Goal: Task Accomplishment & Management: Use online tool/utility

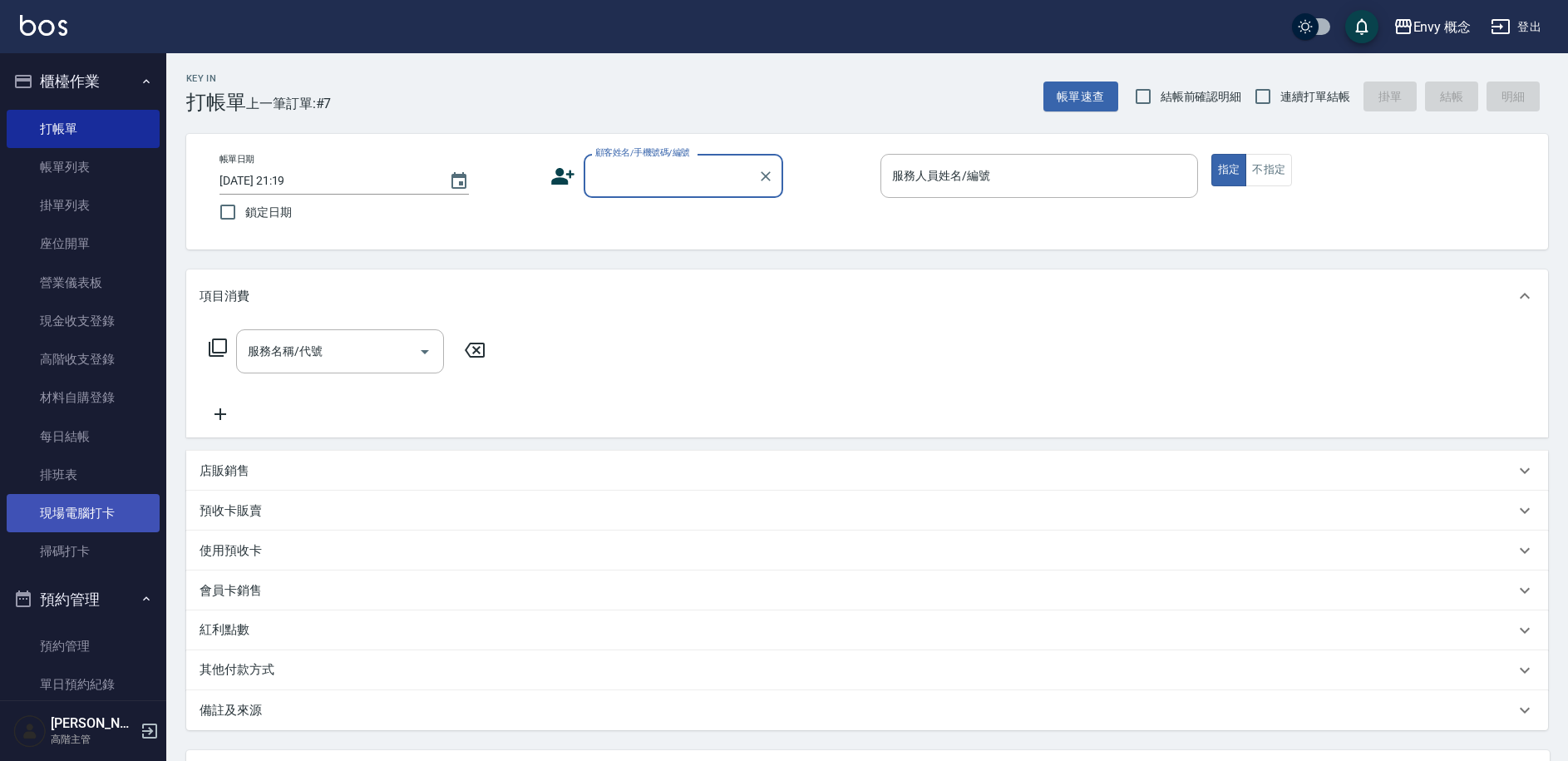
click at [84, 527] on link "現場電腦打卡" at bounding box center [83, 513] width 153 height 38
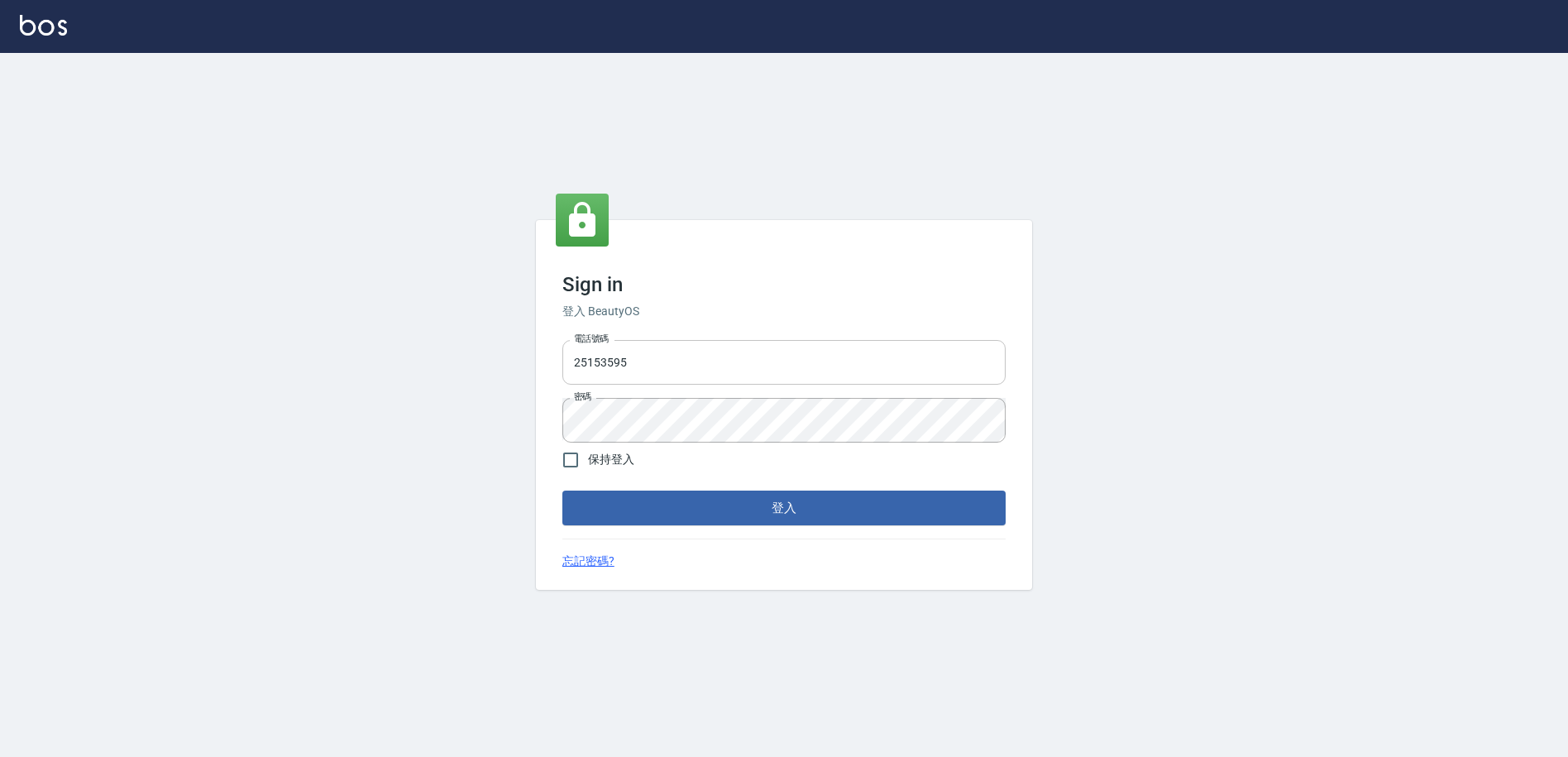
click at [682, 356] on input "25153595" at bounding box center [784, 362] width 444 height 45
click at [683, 358] on input "2515359" at bounding box center [784, 362] width 444 height 45
type input "2"
type input "０"
type input "0930889212"
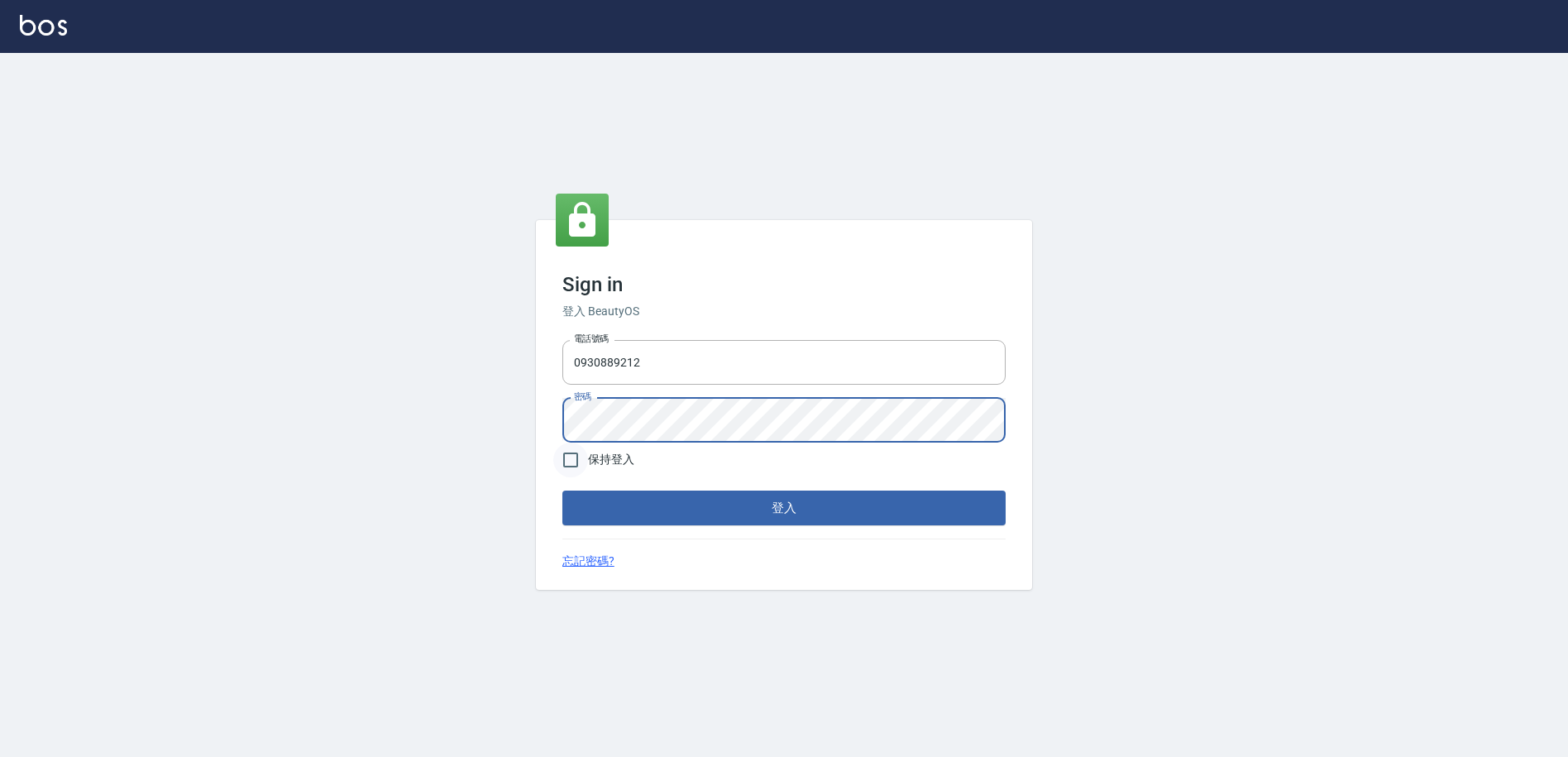
click at [577, 462] on input "保持登入" at bounding box center [570, 460] width 35 height 35
checkbox input "true"
click at [717, 492] on button "登入" at bounding box center [784, 508] width 444 height 35
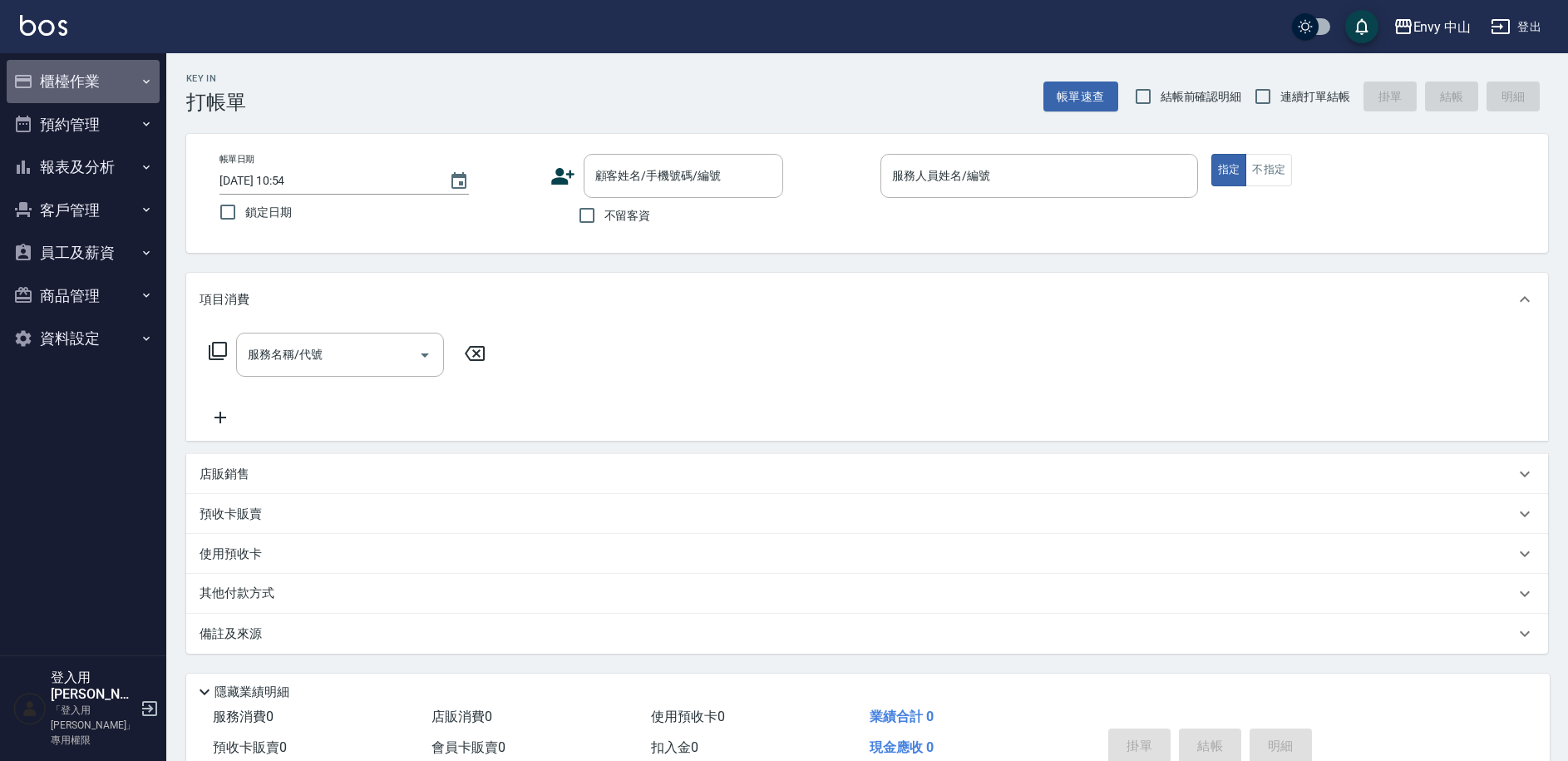
click at [87, 80] on button "櫃檯作業" at bounding box center [83, 81] width 153 height 43
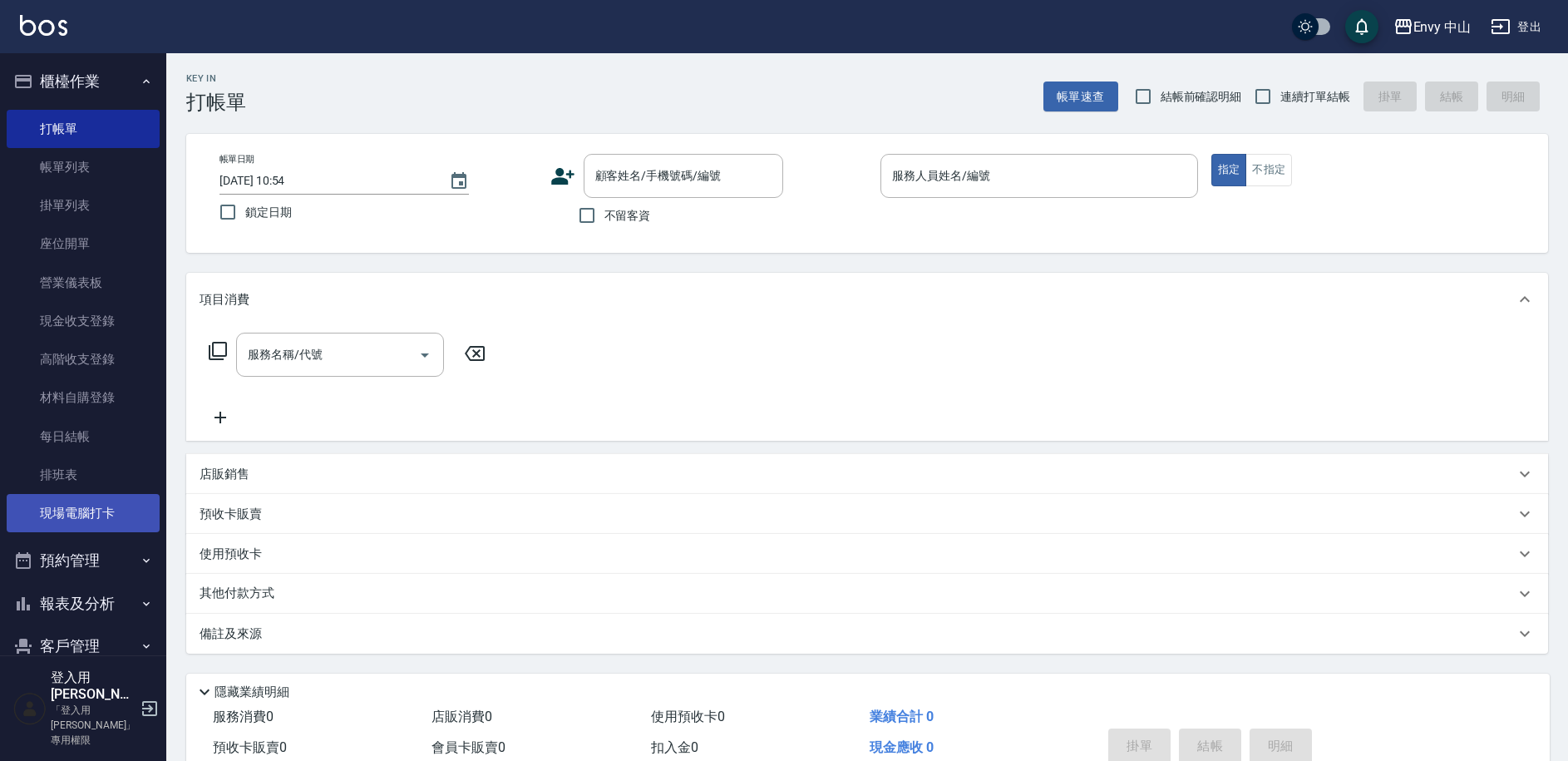
click at [65, 523] on link "現場電腦打卡" at bounding box center [83, 513] width 153 height 38
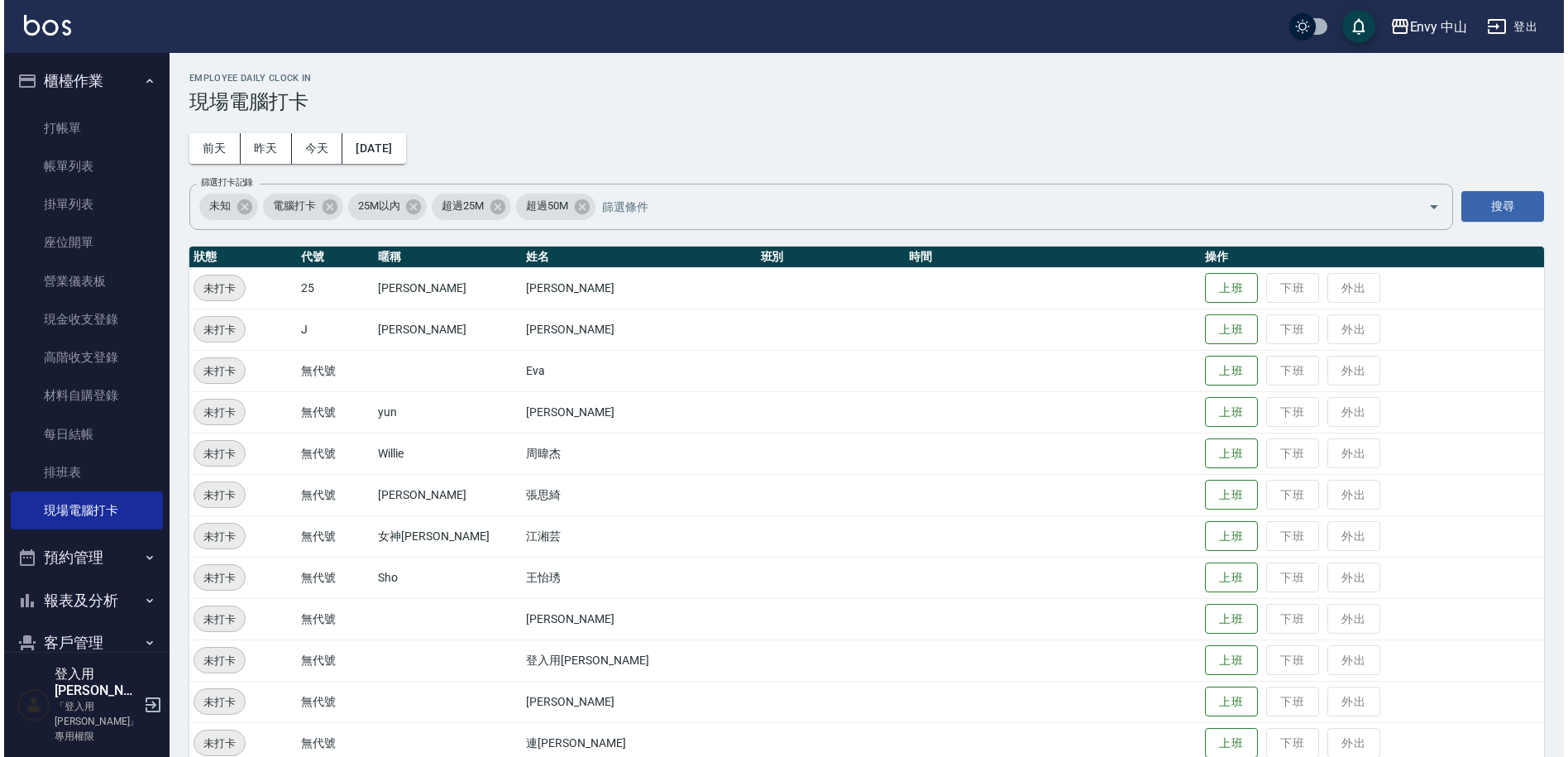
scroll to position [3, 0]
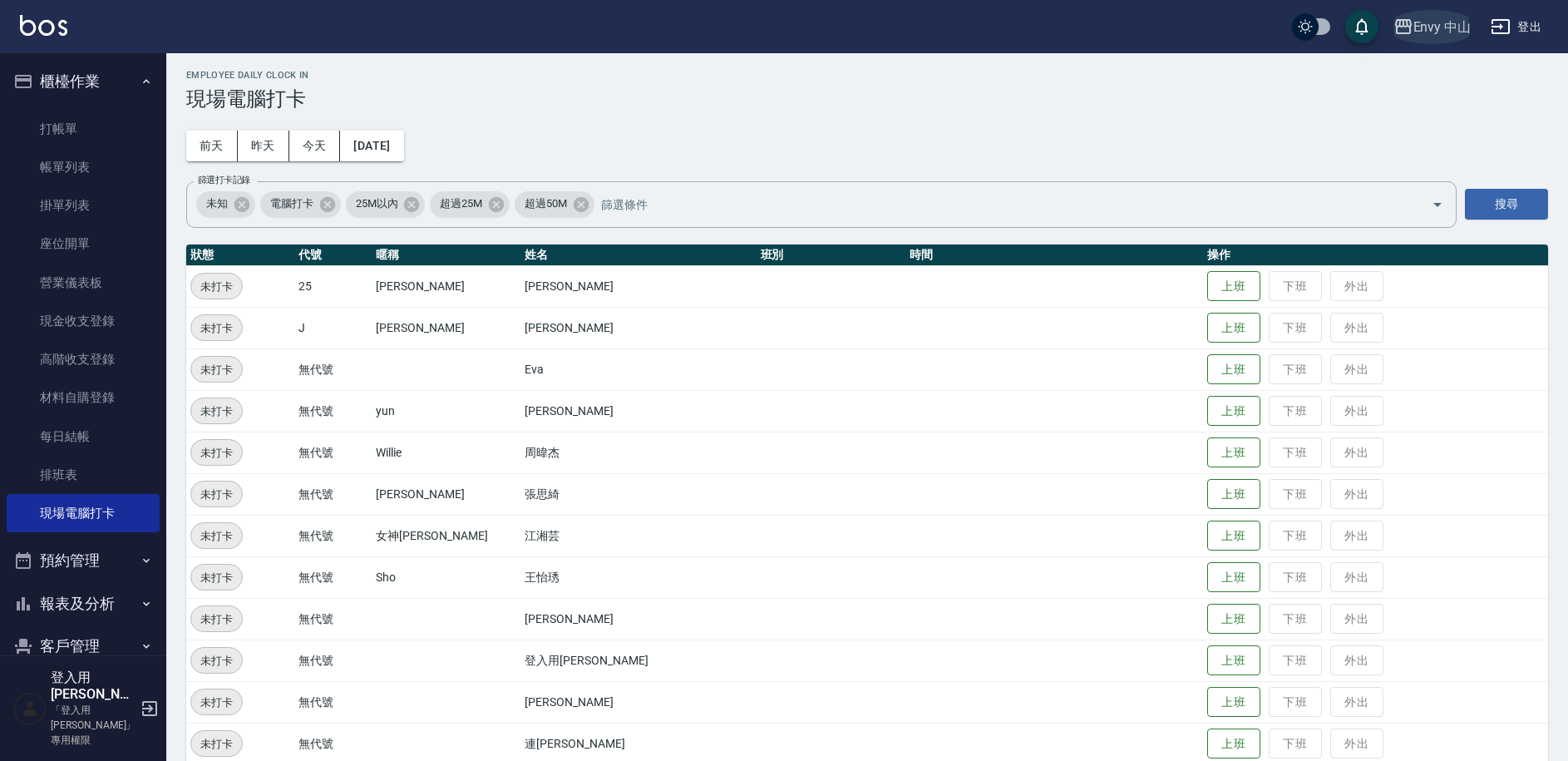
click at [1435, 37] on button "Envy 中山" at bounding box center [1433, 27] width 91 height 34
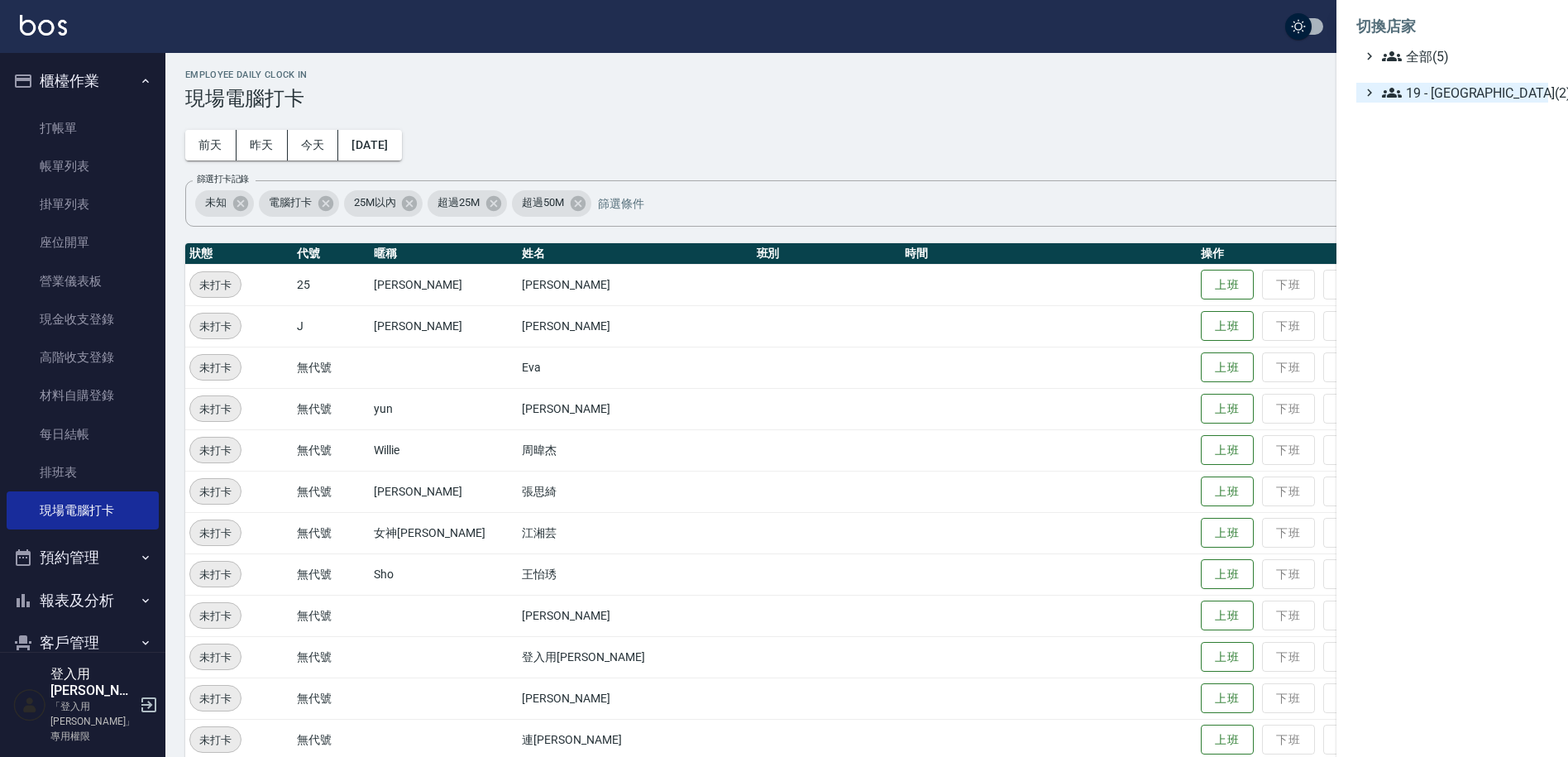
click at [1445, 84] on span "19 - 新城區(2)" at bounding box center [1462, 93] width 160 height 20
click at [1459, 141] on span "19.02 - ENVY(3)" at bounding box center [1470, 141] width 143 height 20
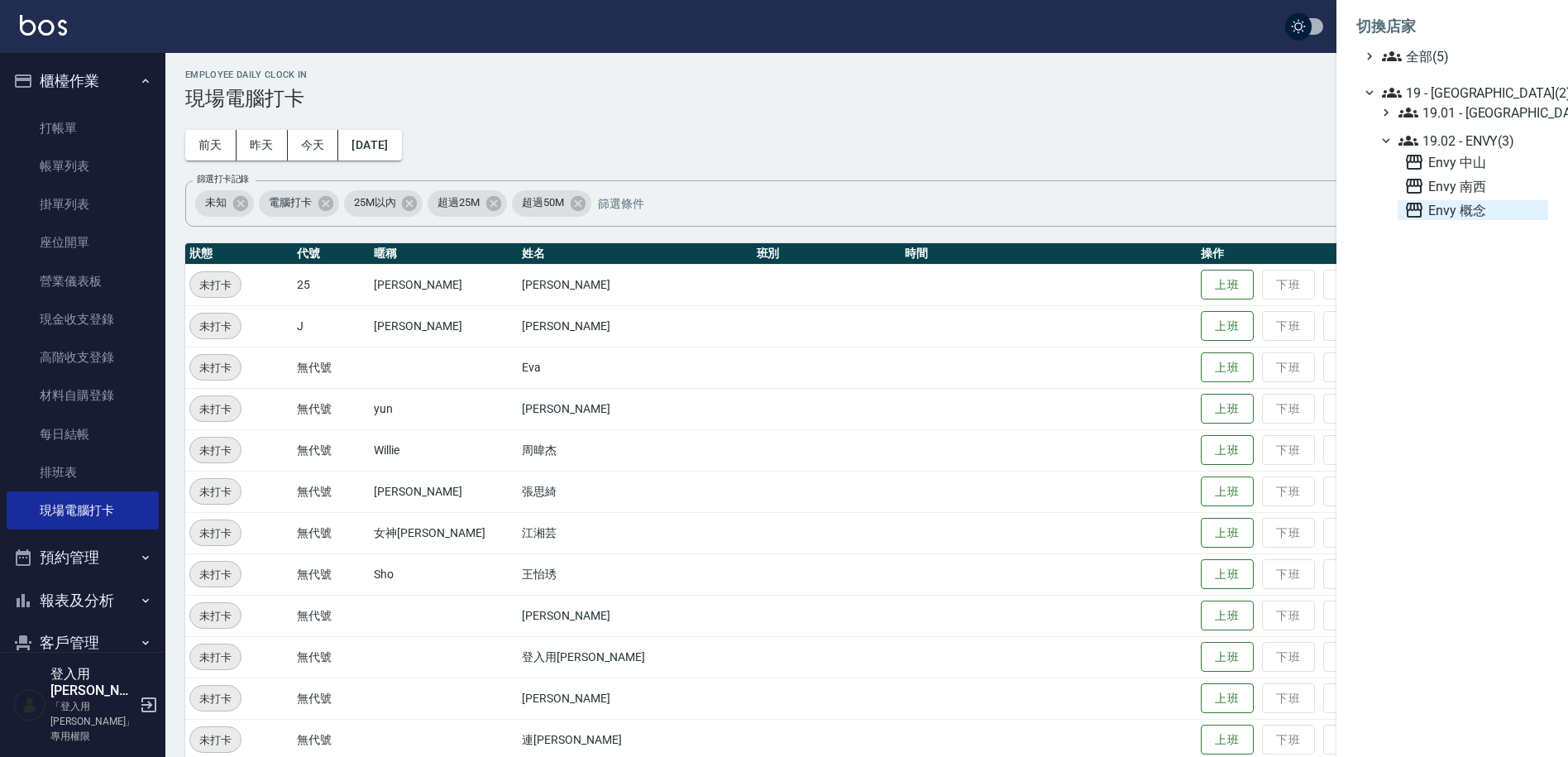
click at [1453, 209] on span "Envy 概念" at bounding box center [1473, 211] width 137 height 20
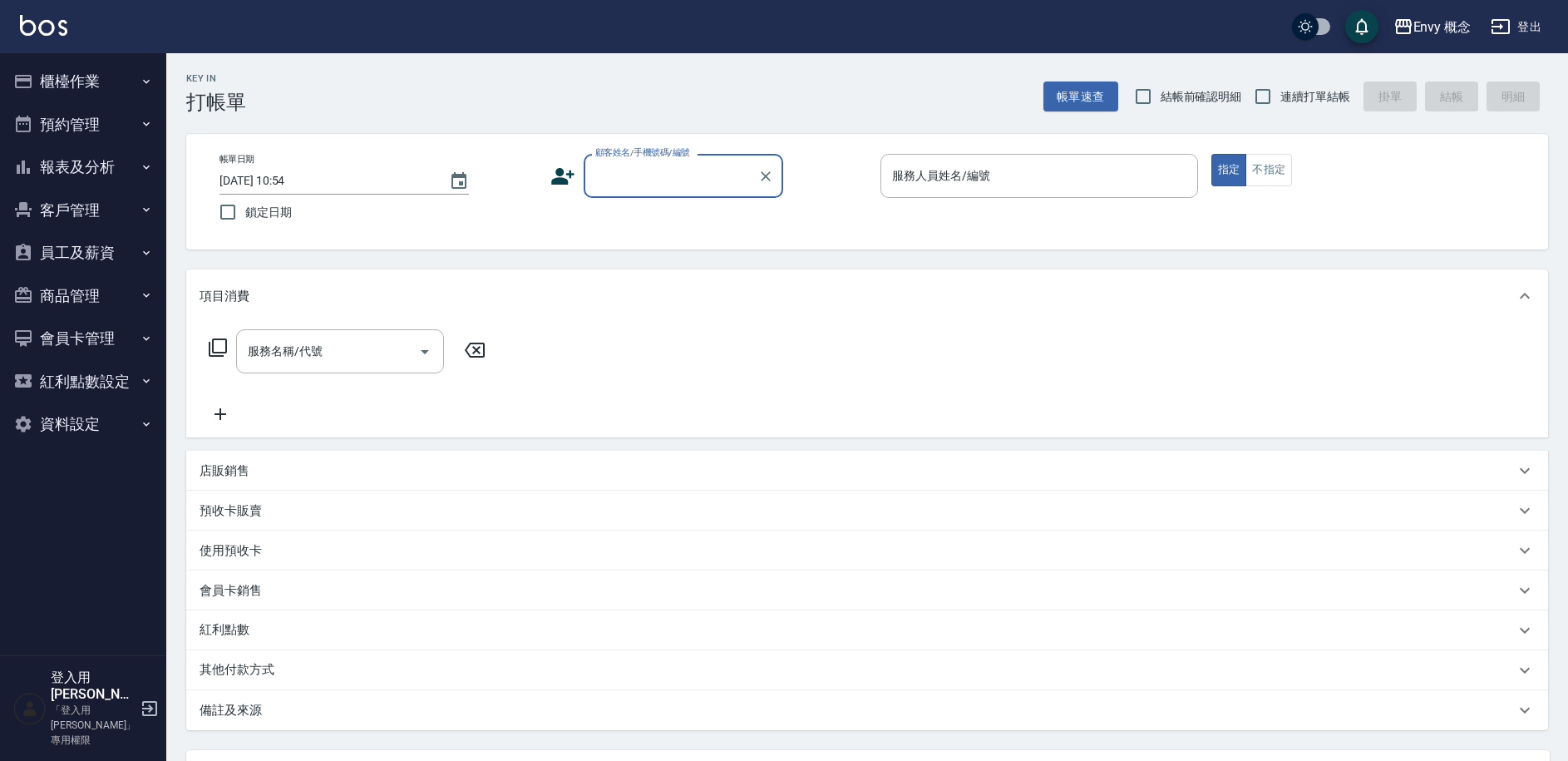
scroll to position [143, 0]
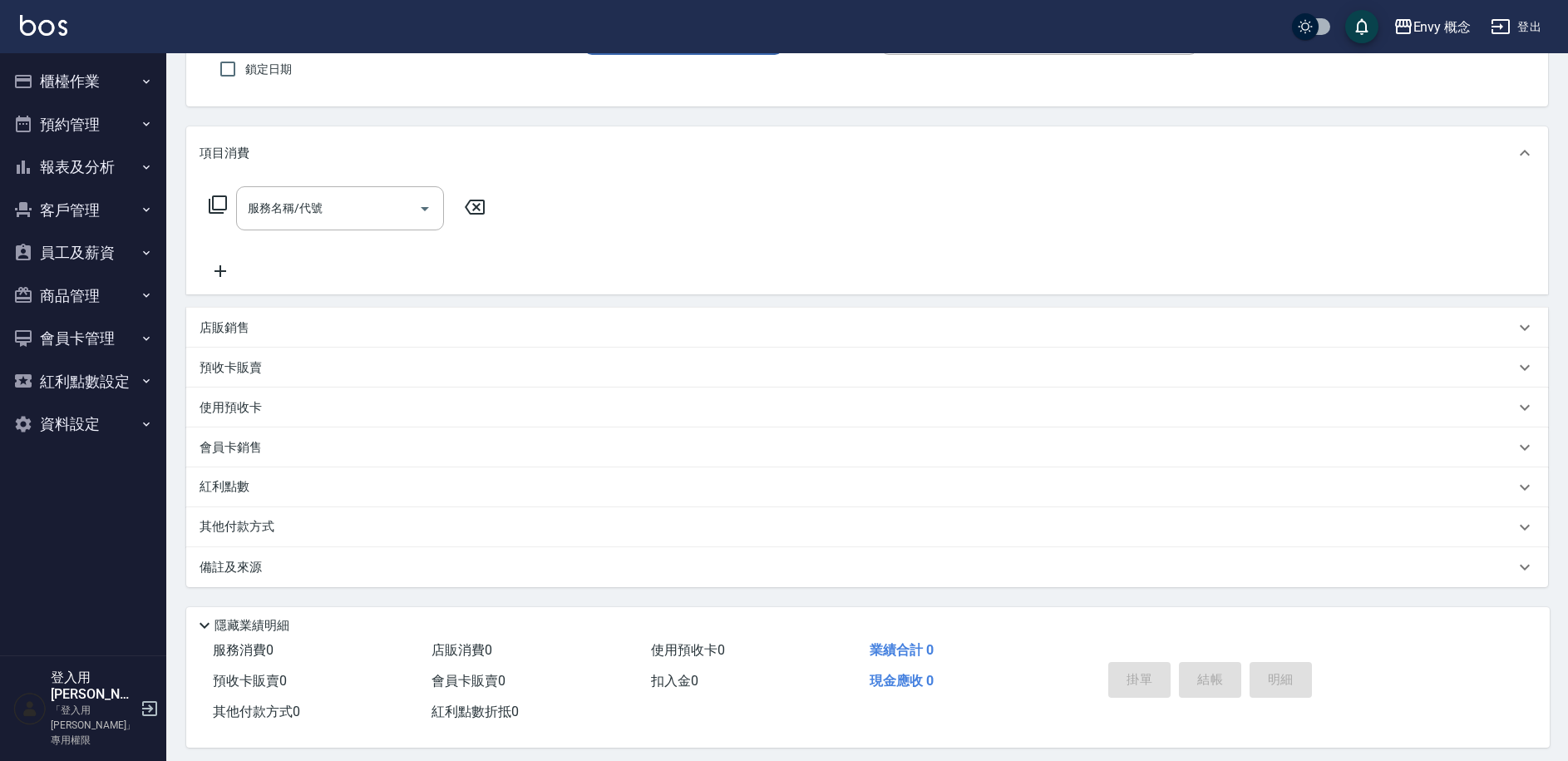
click at [104, 74] on button "櫃檯作業" at bounding box center [83, 81] width 153 height 43
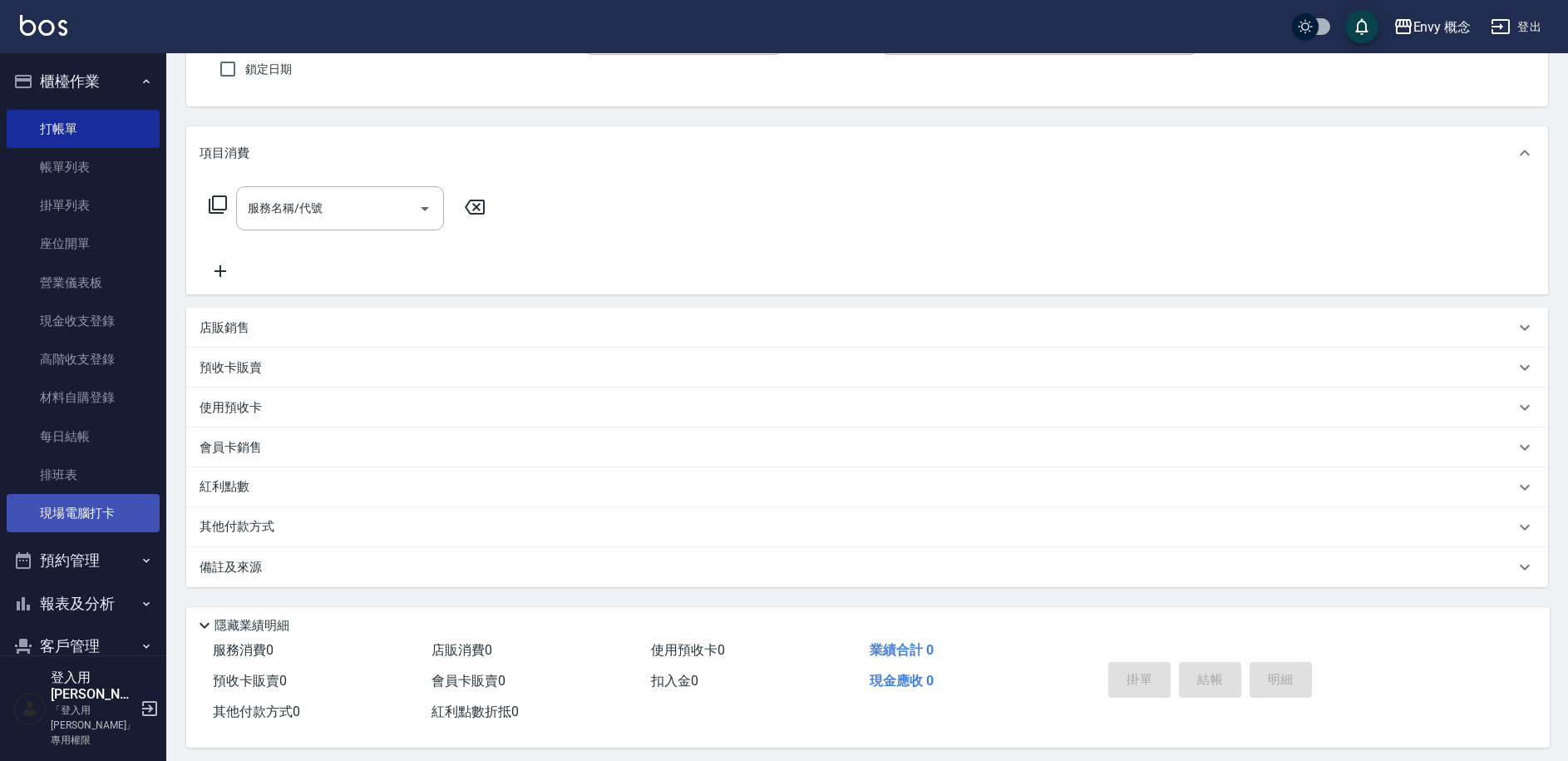
click at [91, 518] on link "現場電腦打卡" at bounding box center [83, 513] width 153 height 38
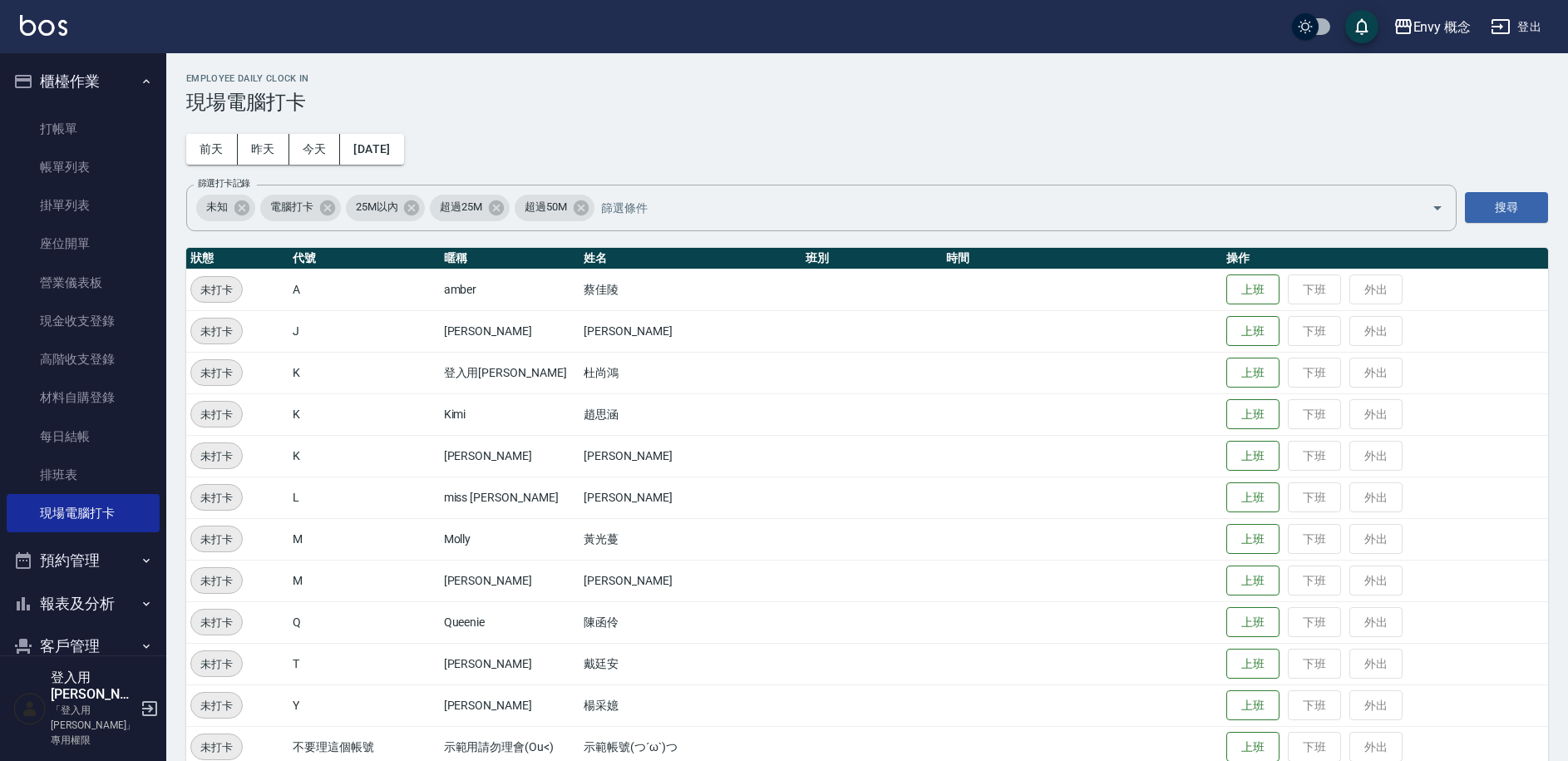
scroll to position [235, 0]
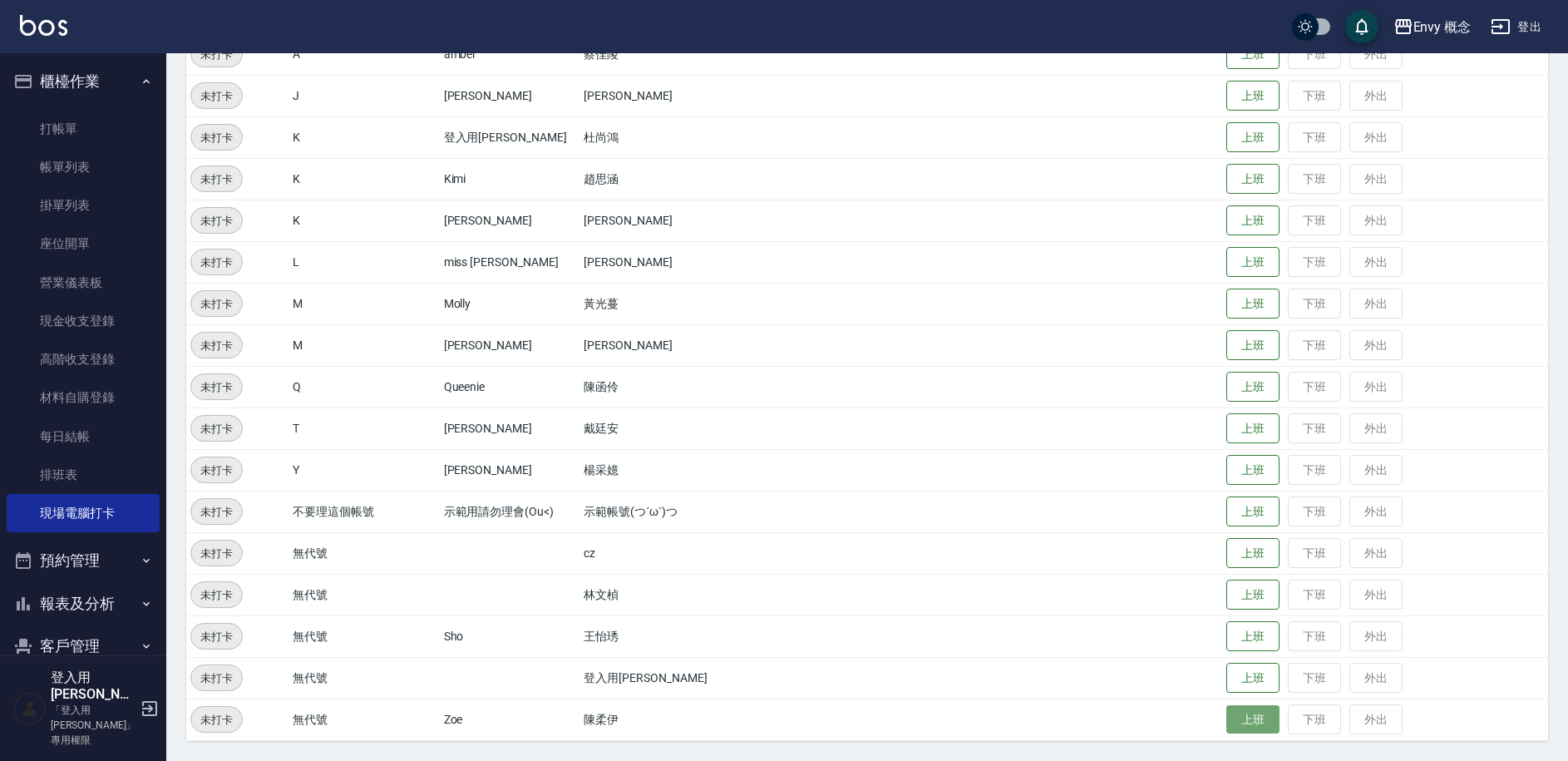
click at [1234, 720] on button "上班" at bounding box center [1252, 720] width 53 height 29
click at [1246, 602] on button "上班" at bounding box center [1252, 595] width 53 height 29
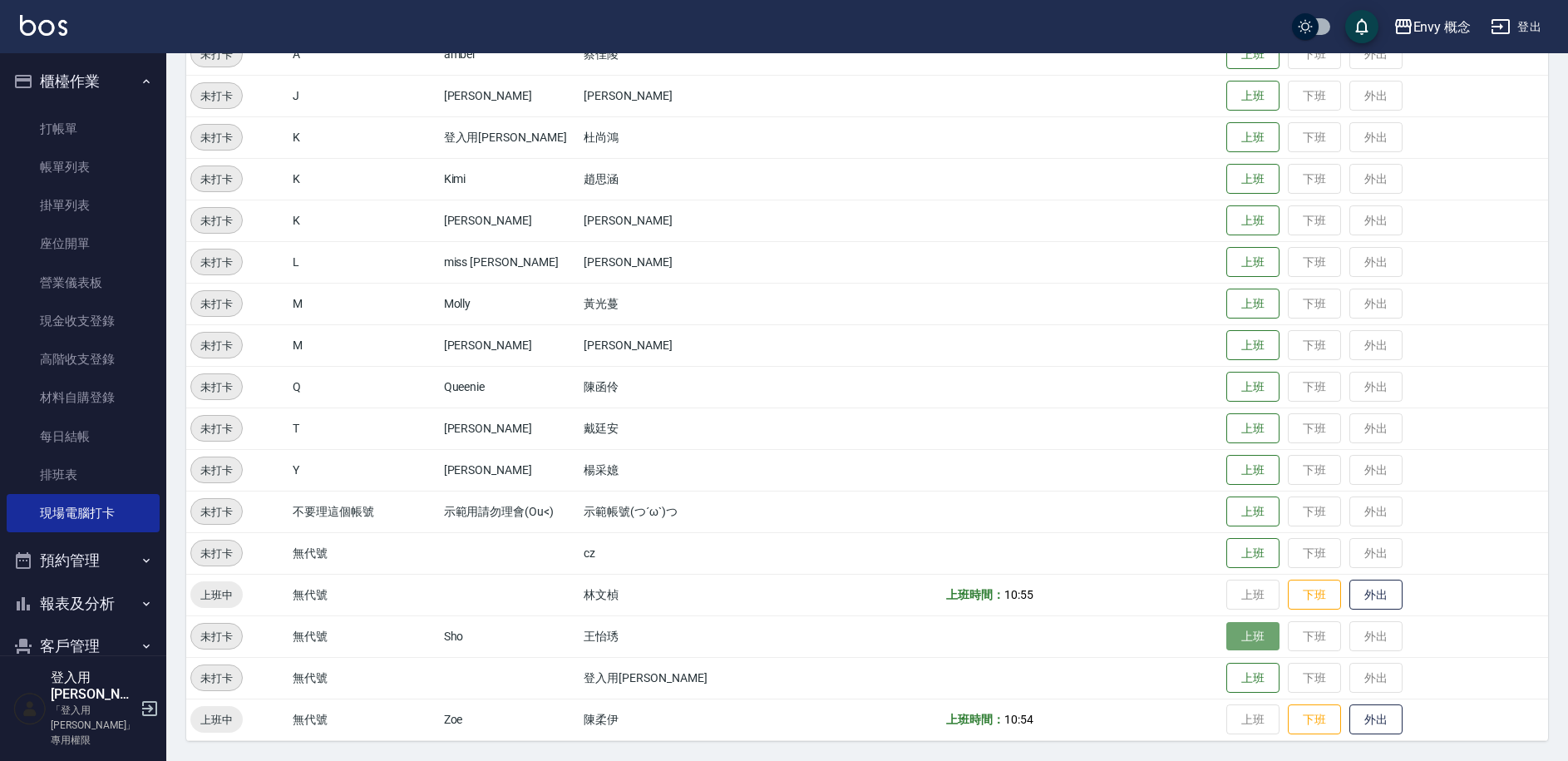
click at [1241, 634] on button "上班" at bounding box center [1252, 637] width 53 height 29
click at [1226, 345] on button "上班" at bounding box center [1252, 345] width 53 height 29
